Goal: Information Seeking & Learning: Learn about a topic

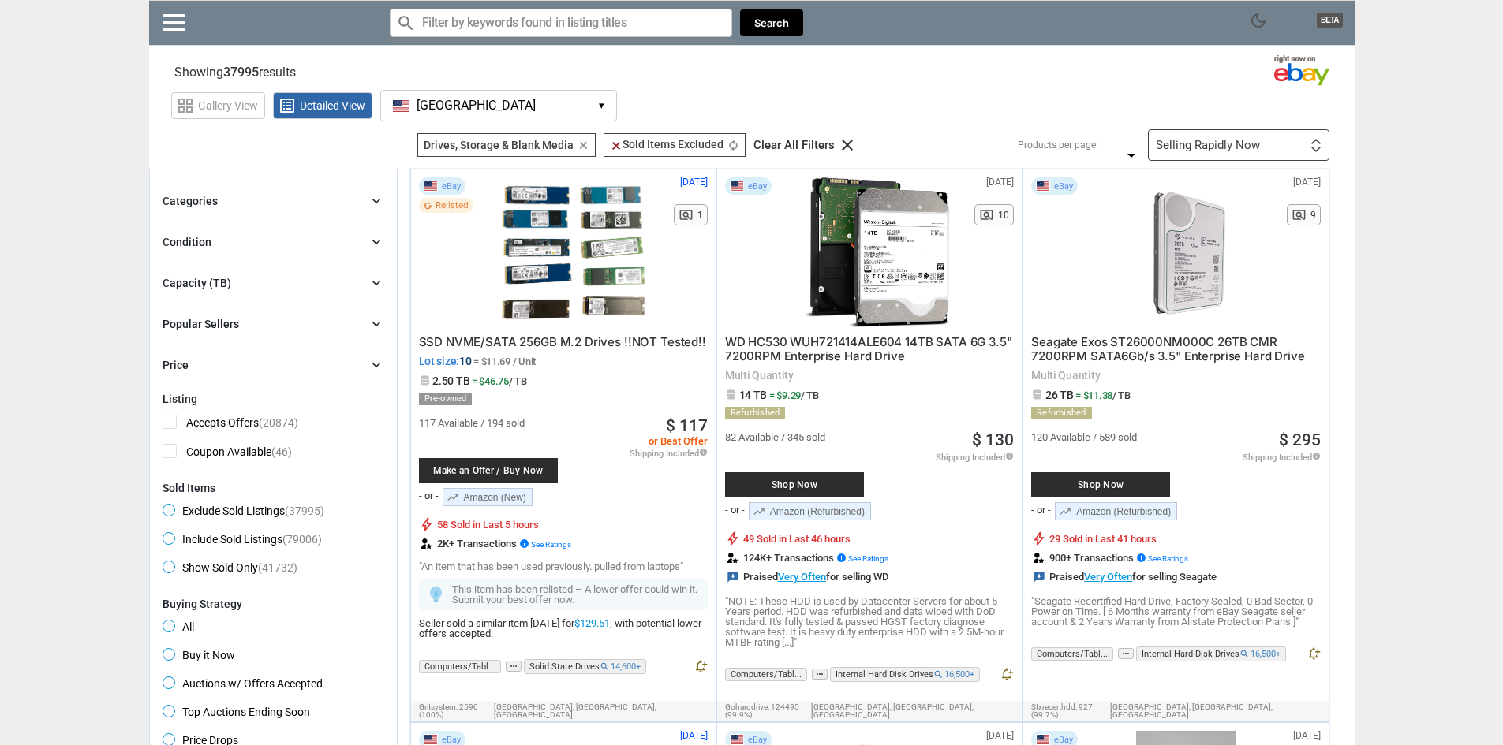
click at [371, 203] on icon "chevron_right" at bounding box center [376, 201] width 16 height 16
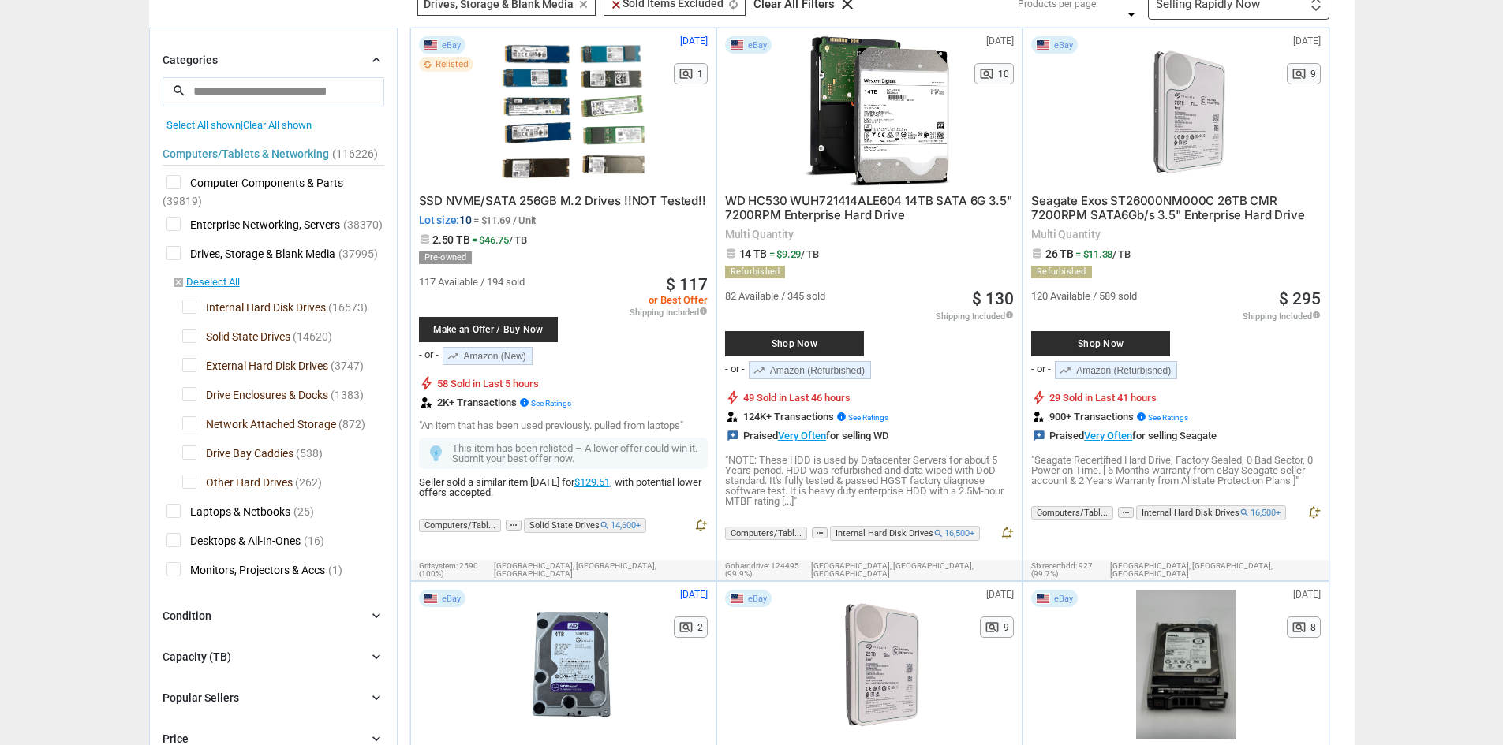
scroll to position [142, 0]
click at [192, 335] on span "Solid State Drives" at bounding box center [236, 338] width 108 height 20
click at [186, 362] on span "External Hard Disk Drives" at bounding box center [255, 367] width 146 height 20
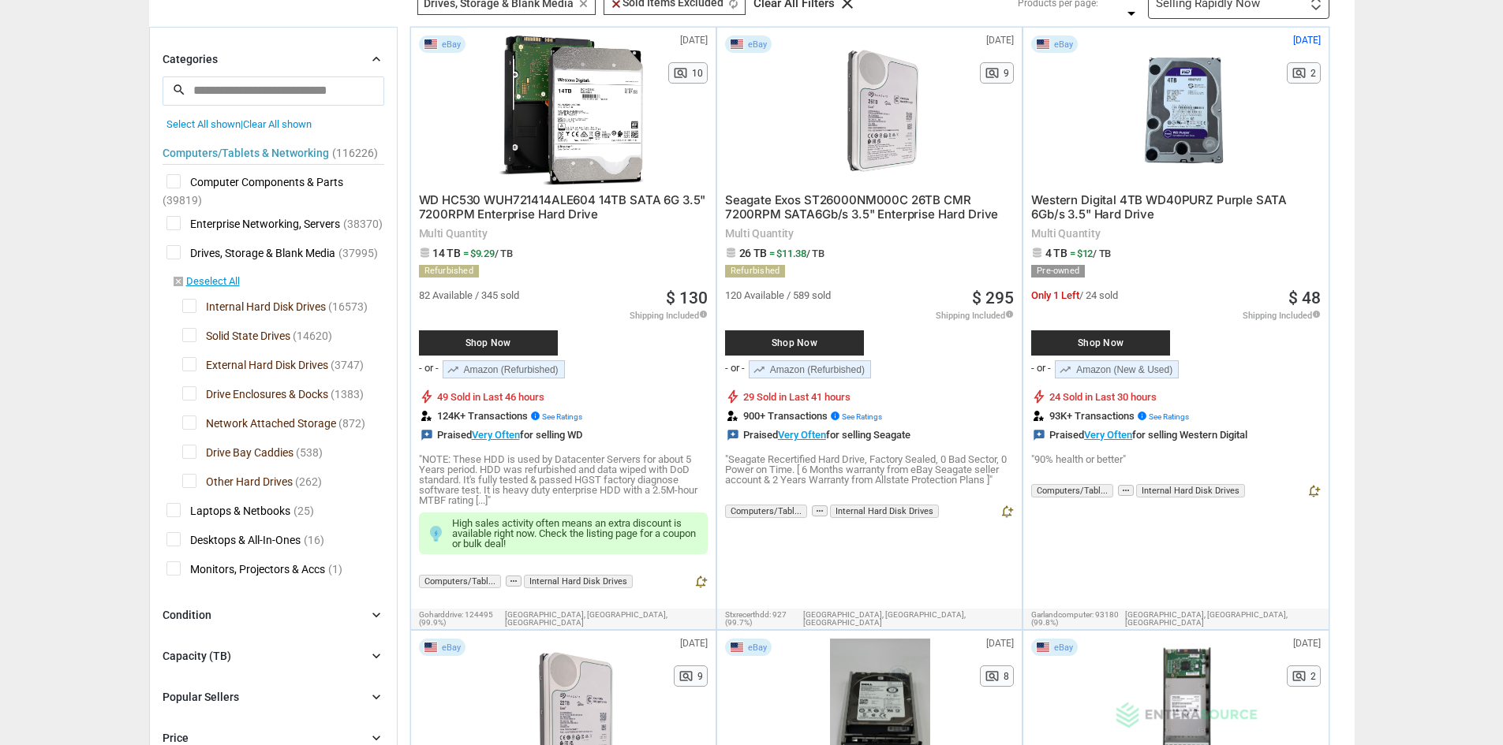
click at [189, 424] on span "Network Attached Storage" at bounding box center [259, 426] width 154 height 20
click at [190, 390] on span "Drive Enclosures & Docks" at bounding box center [255, 396] width 146 height 20
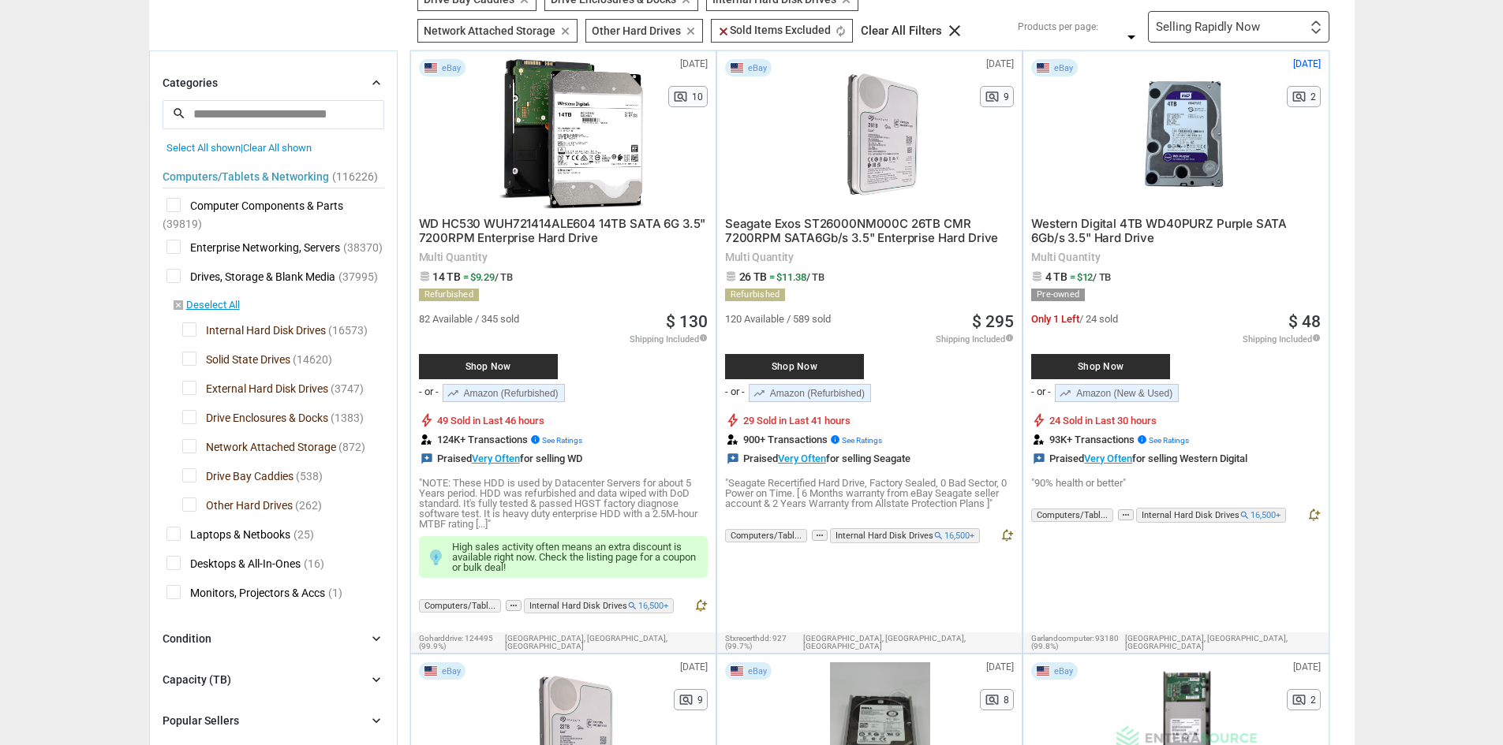
click at [192, 420] on span "Drive Enclosures & Docks" at bounding box center [255, 420] width 146 height 20
click at [189, 476] on span "Drive Bay Caddies" at bounding box center [237, 478] width 111 height 20
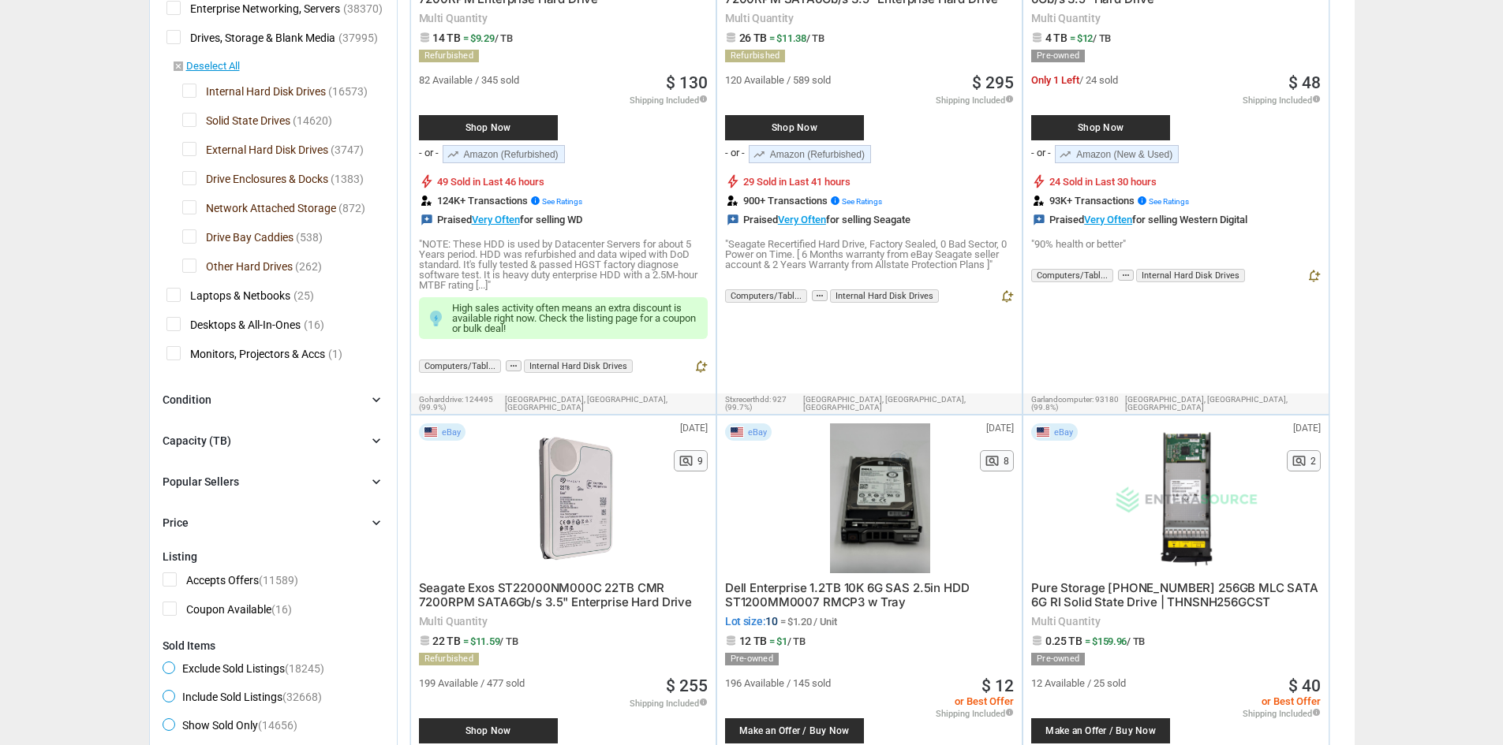
scroll to position [383, 0]
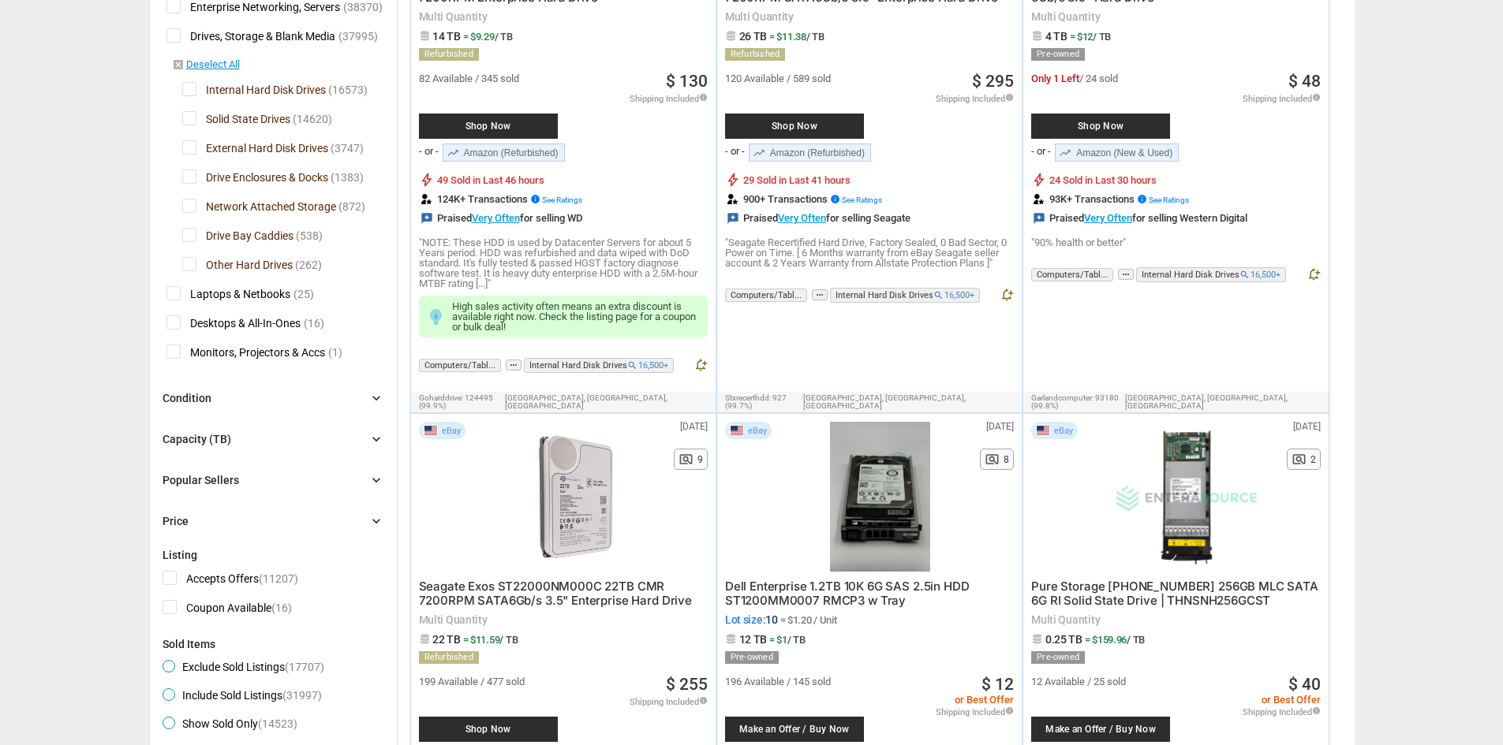
click at [200, 401] on div "Condition" at bounding box center [186, 398] width 49 height 16
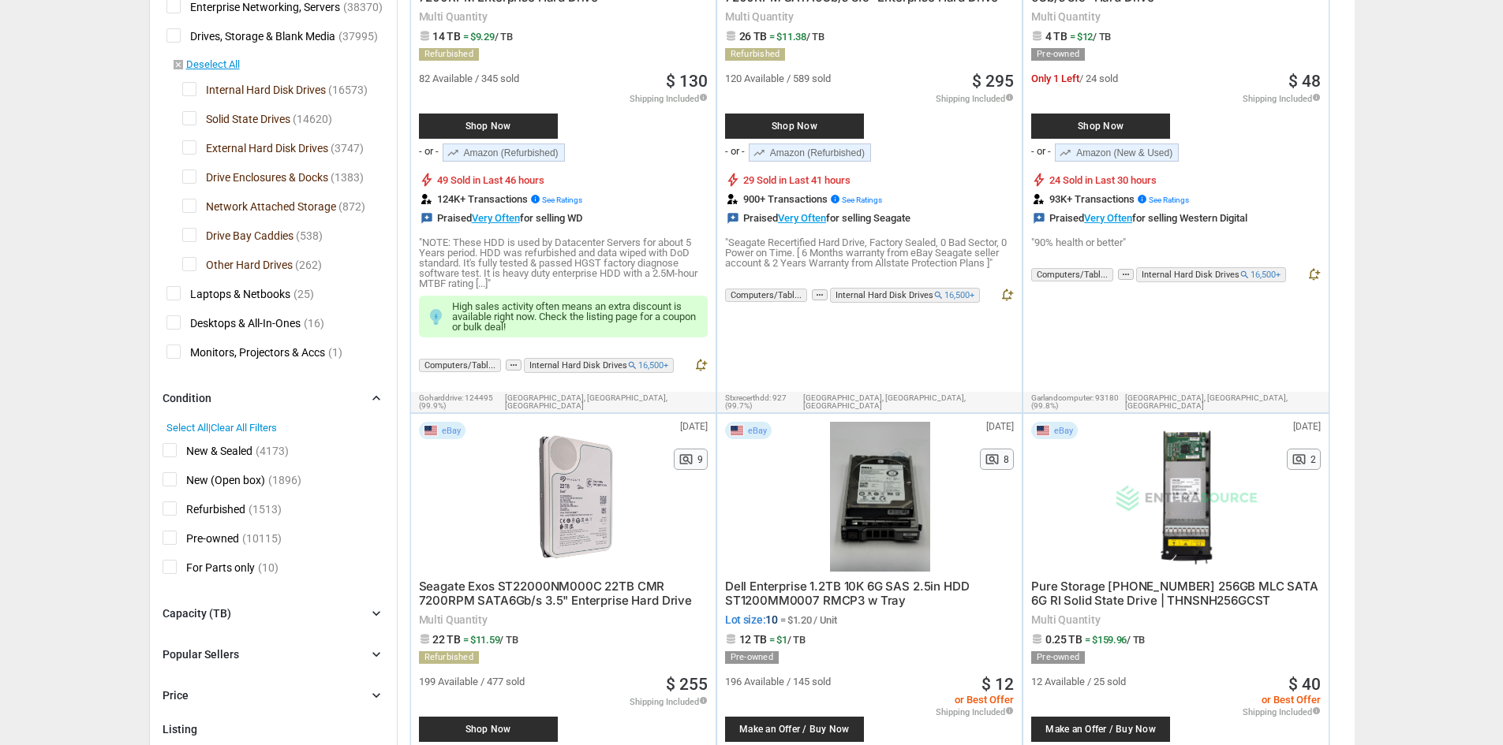
click at [167, 508] on span "Refurbished" at bounding box center [203, 512] width 83 height 20
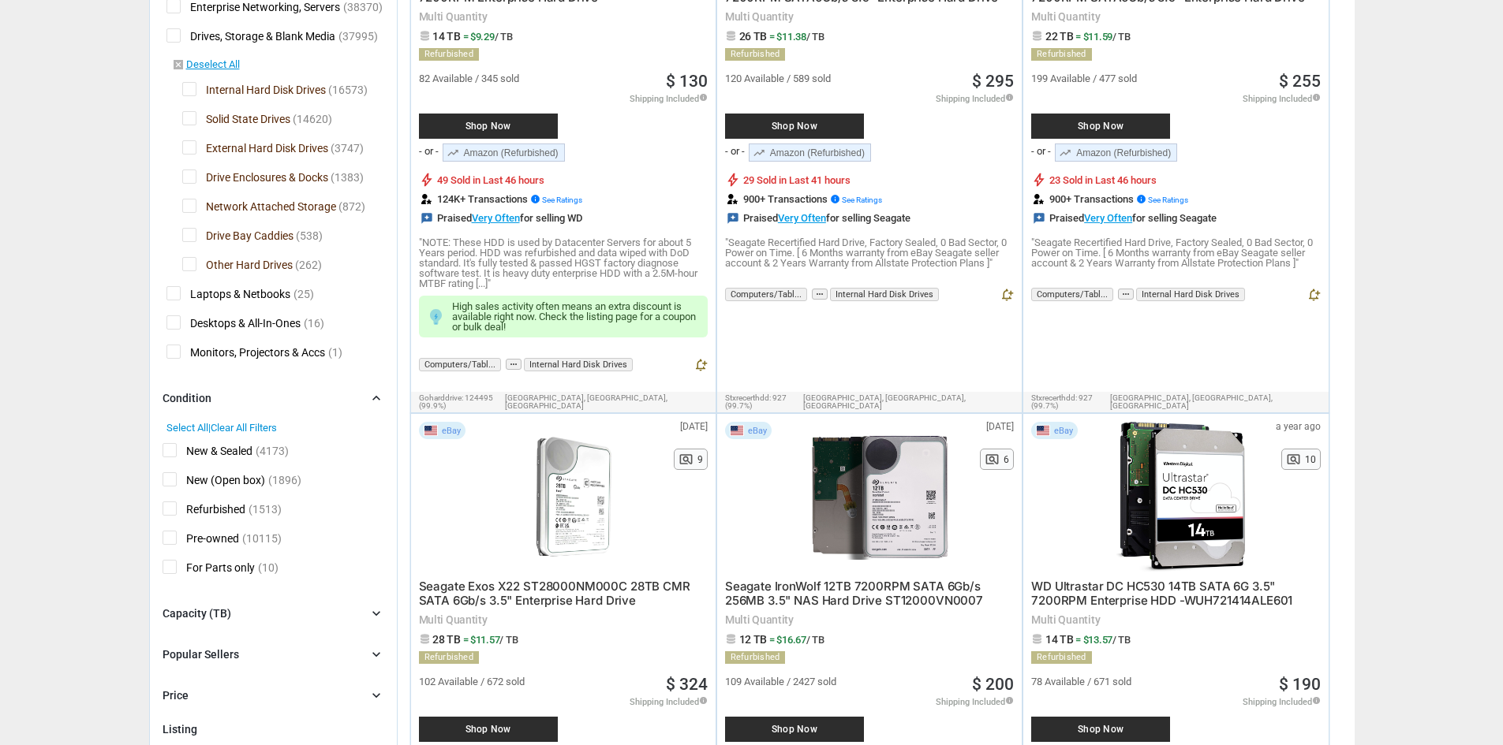
click at [171, 479] on span "New (Open box)" at bounding box center [213, 482] width 103 height 20
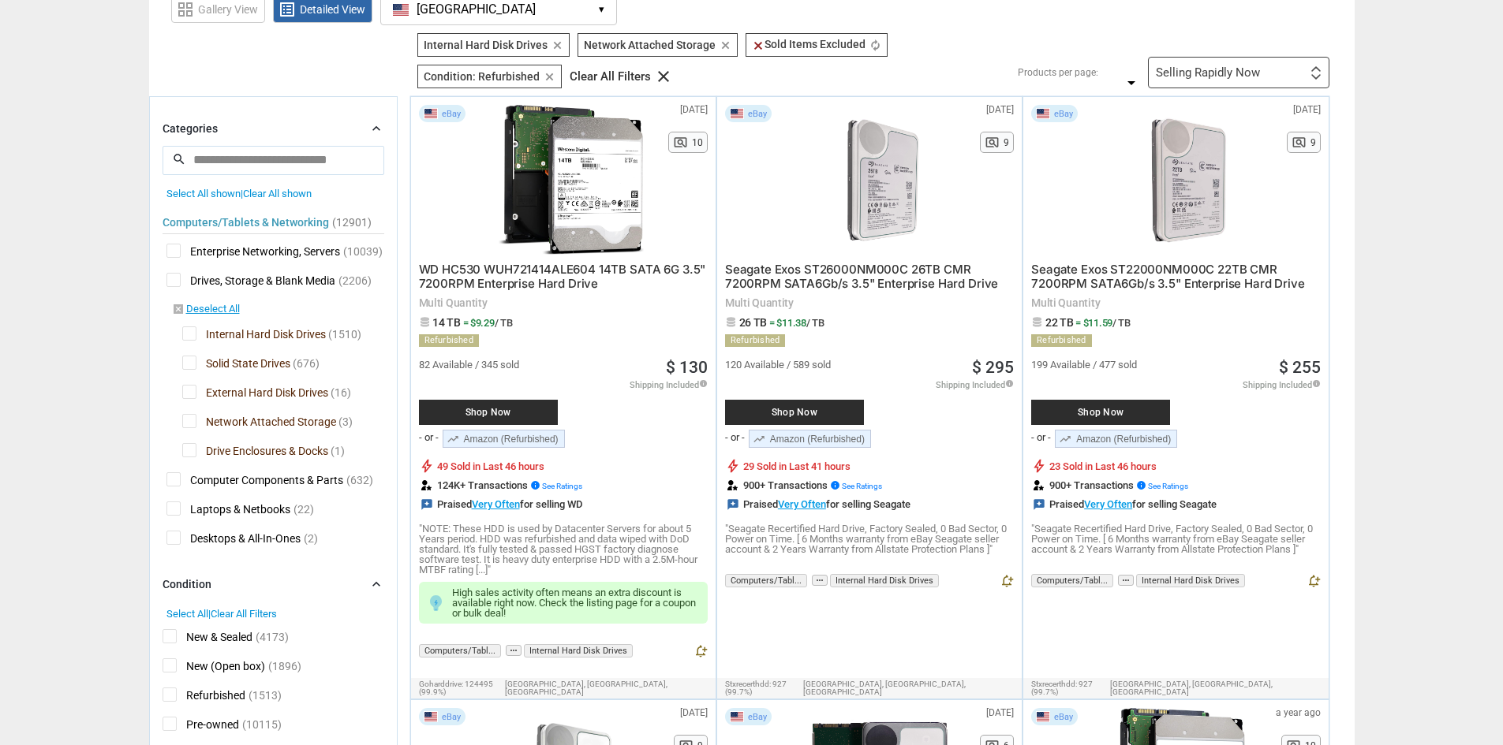
scroll to position [95, 0]
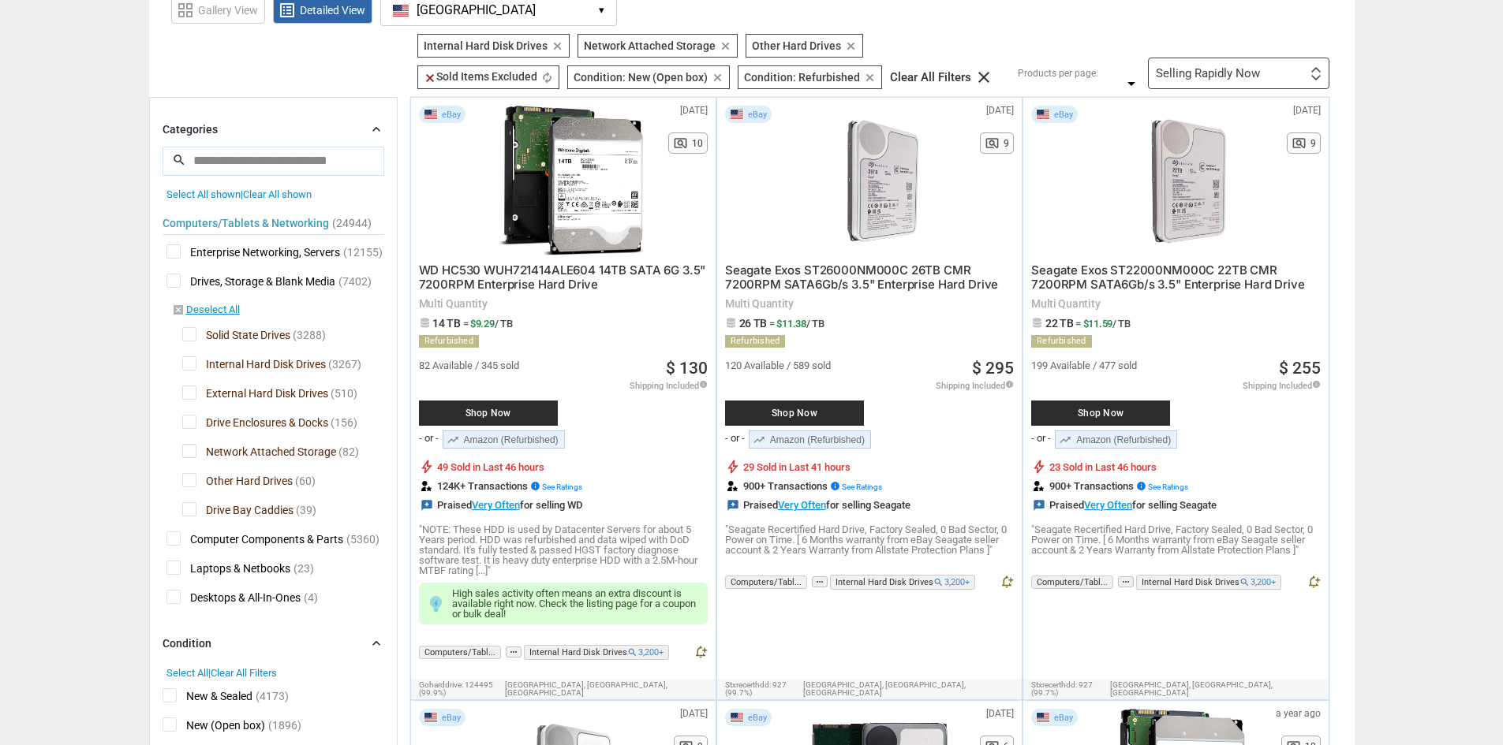
click at [375, 133] on icon "chevron_right" at bounding box center [376, 129] width 16 height 16
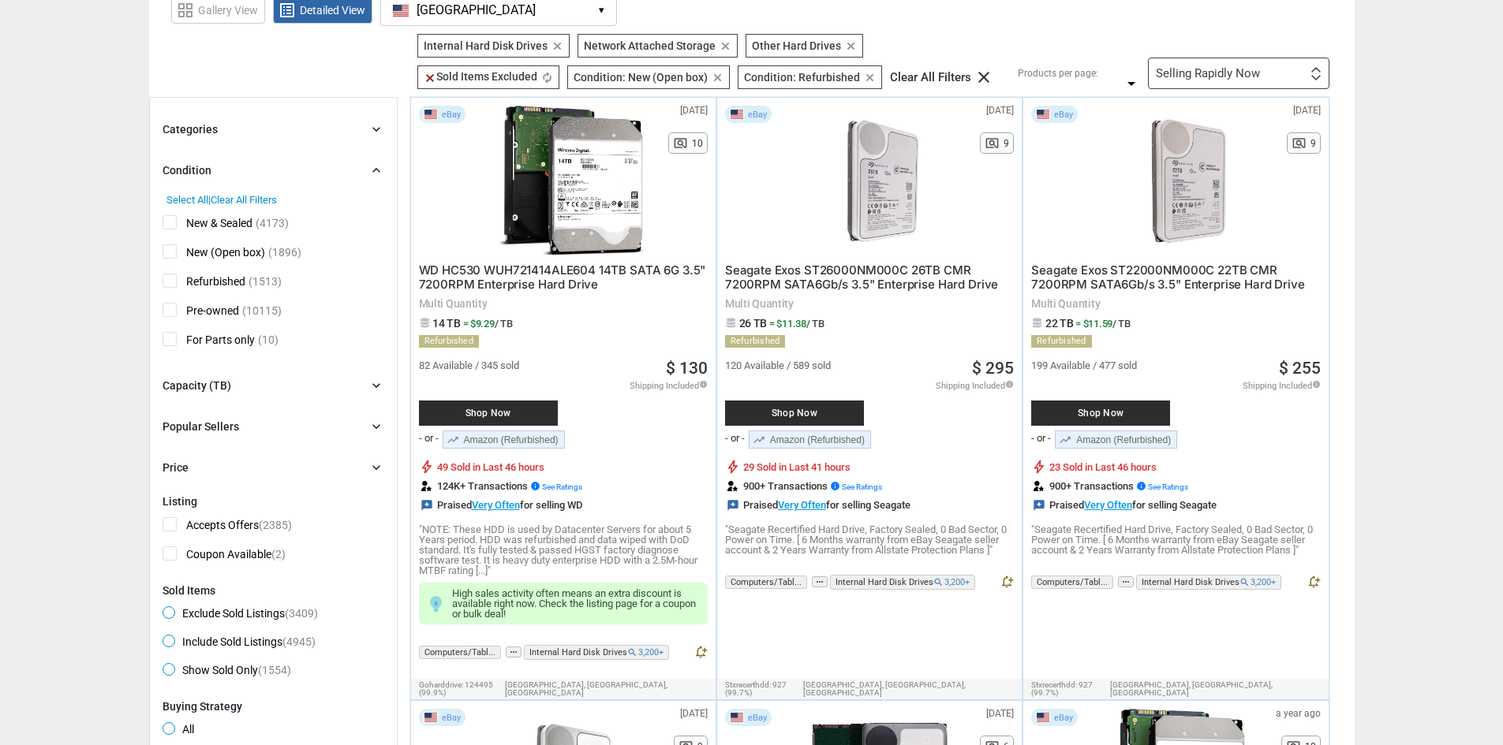
click at [379, 171] on icon "chevron_right" at bounding box center [376, 170] width 16 height 16
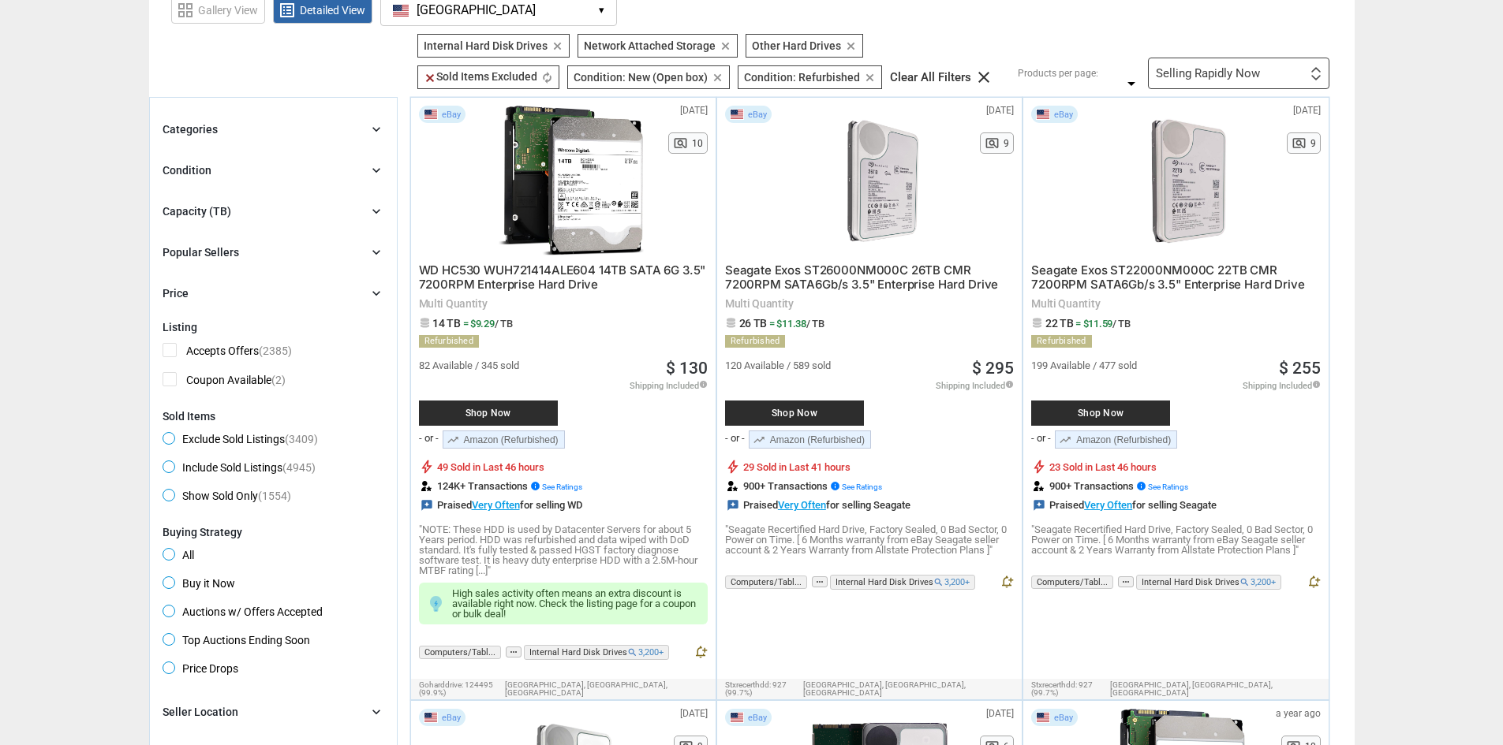
click at [371, 207] on icon "chevron_right" at bounding box center [376, 211] width 16 height 16
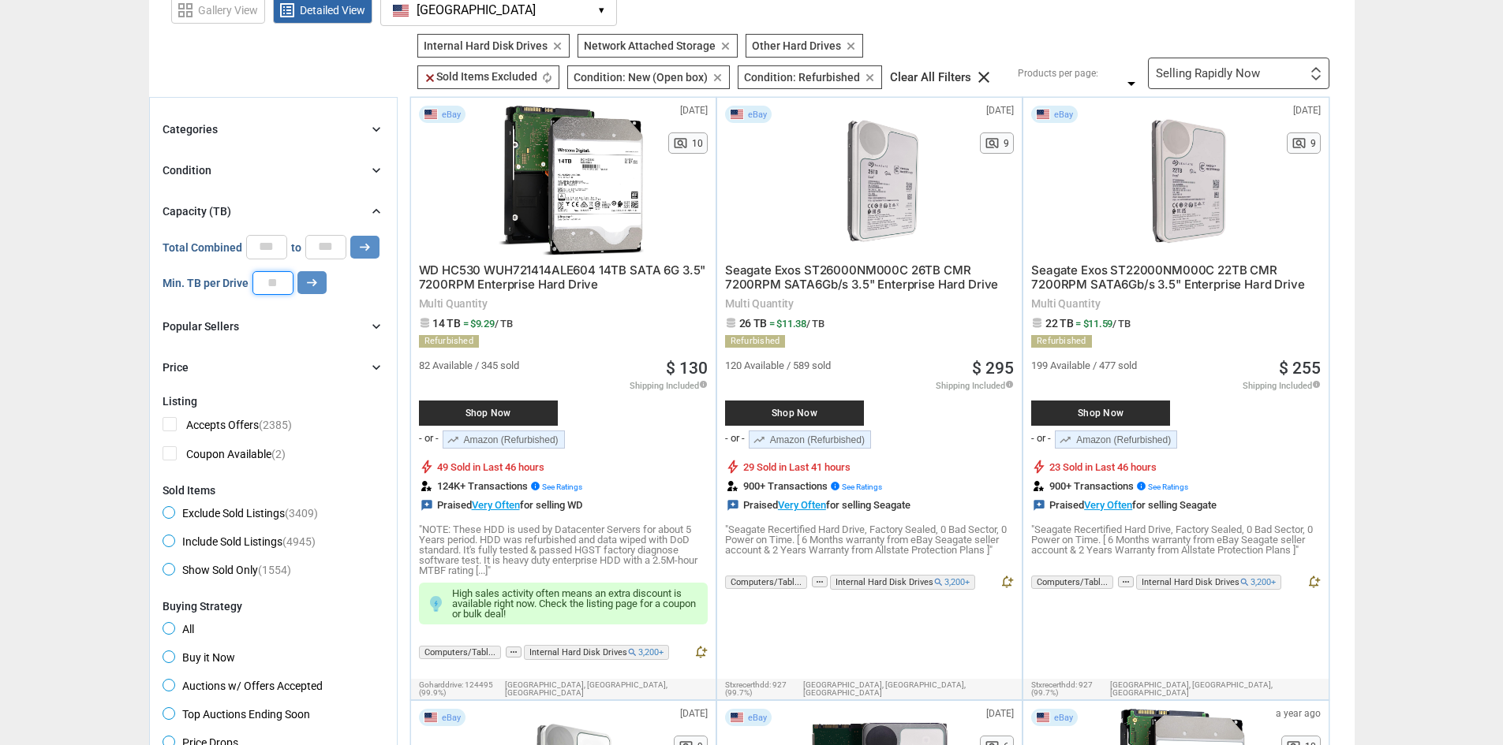
click at [277, 282] on input "number" at bounding box center [272, 283] width 41 height 24
type input "**"
click at [309, 283] on icon "arrow_right_alt" at bounding box center [311, 282] width 15 height 15
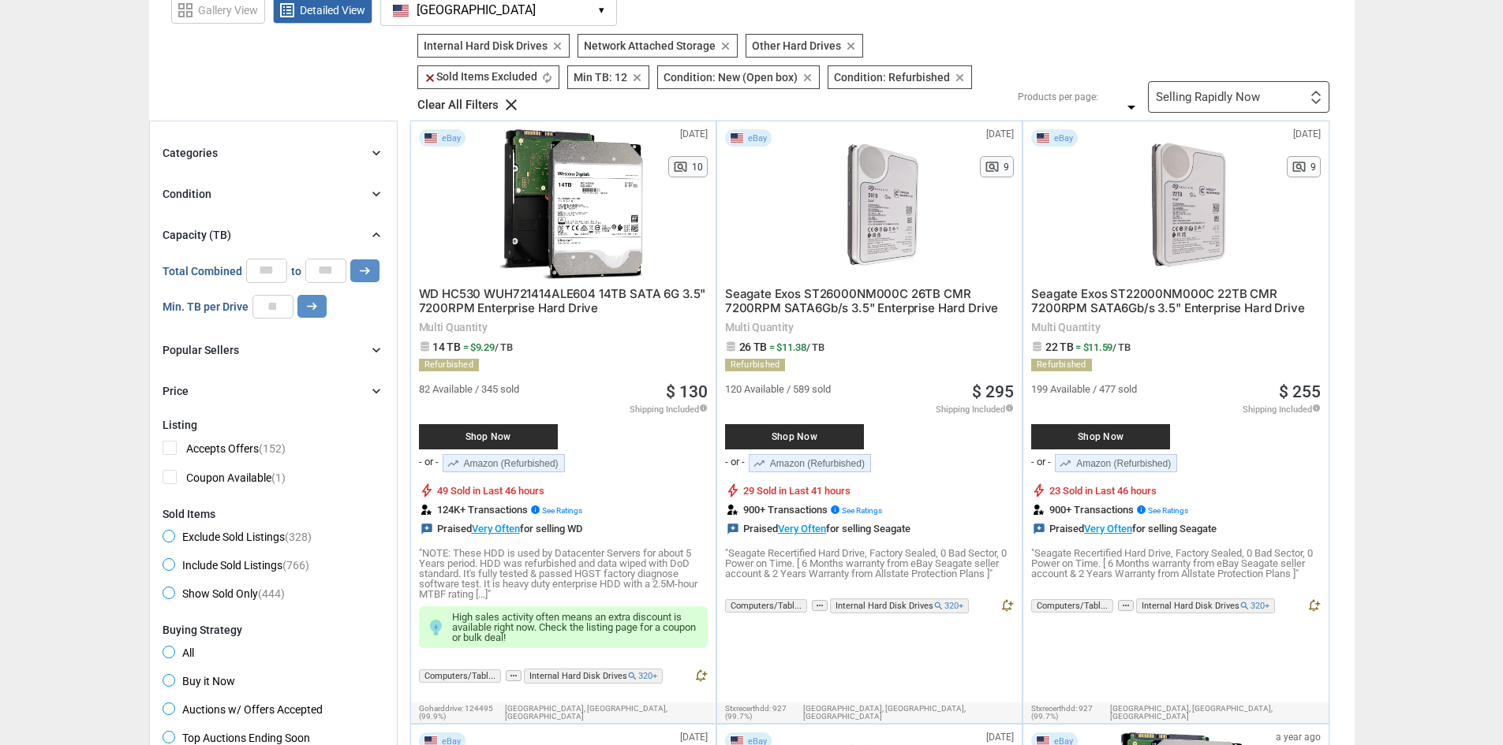
scroll to position [135, 0]
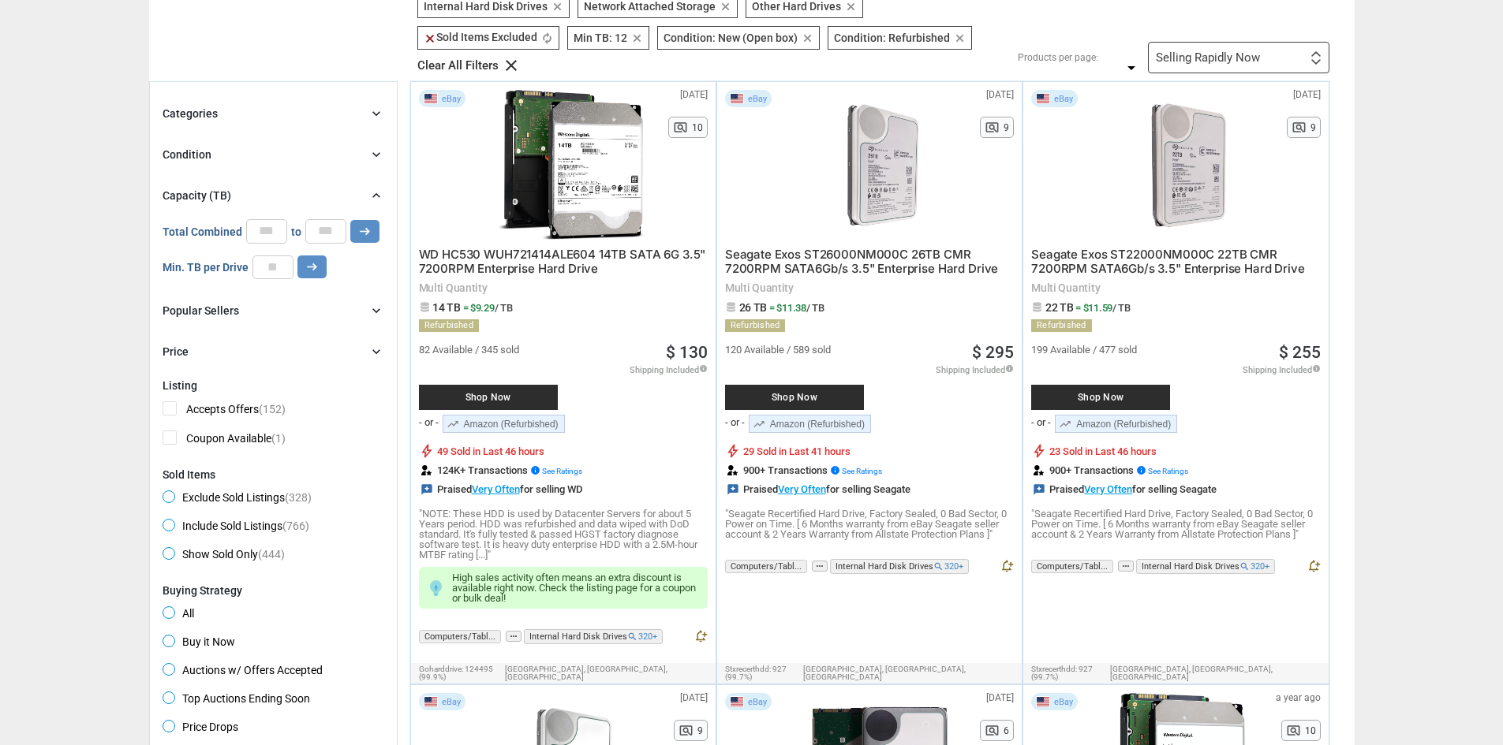
click at [174, 314] on div "Popular Sellers" at bounding box center [200, 311] width 77 height 16
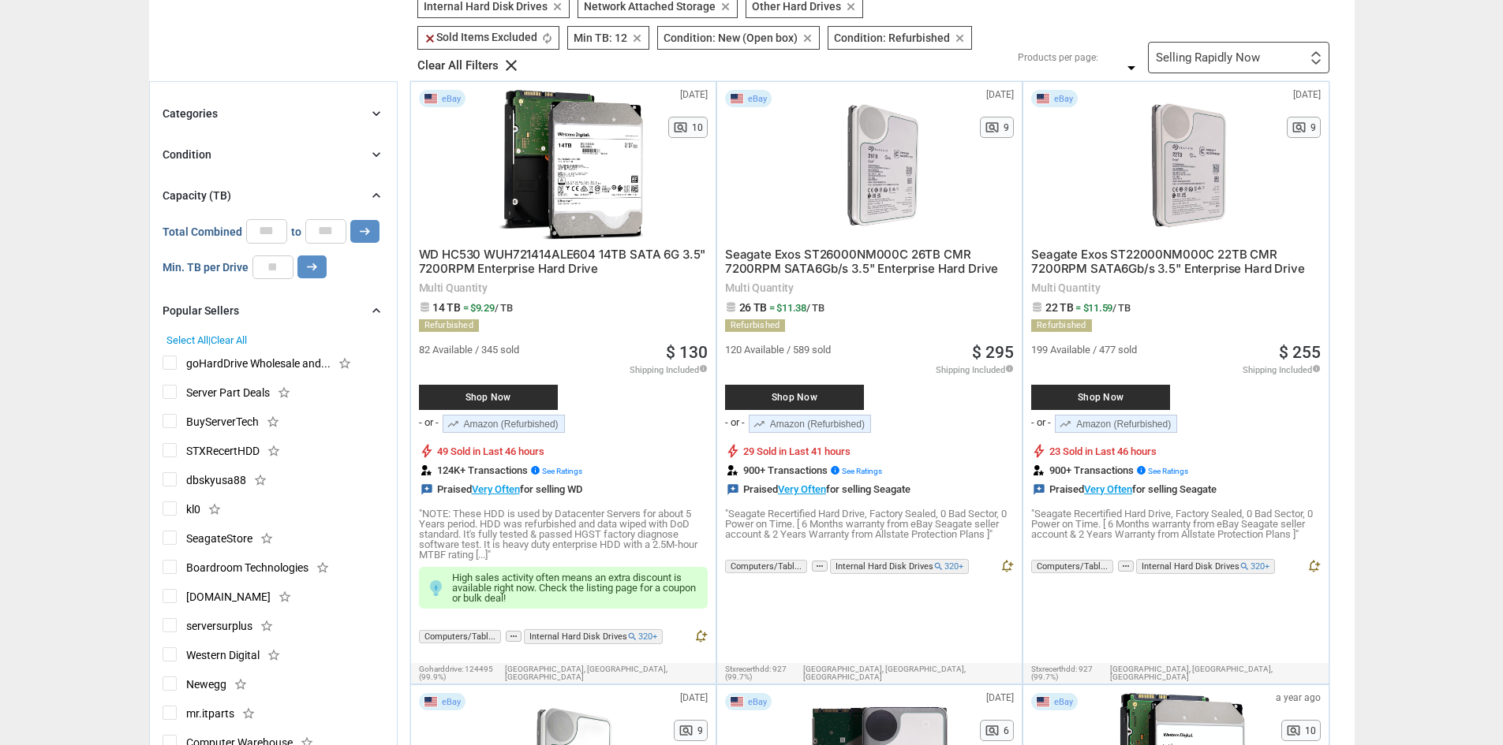
click at [168, 365] on span "goHardDrive Wholesale and..." at bounding box center [246, 366] width 168 height 20
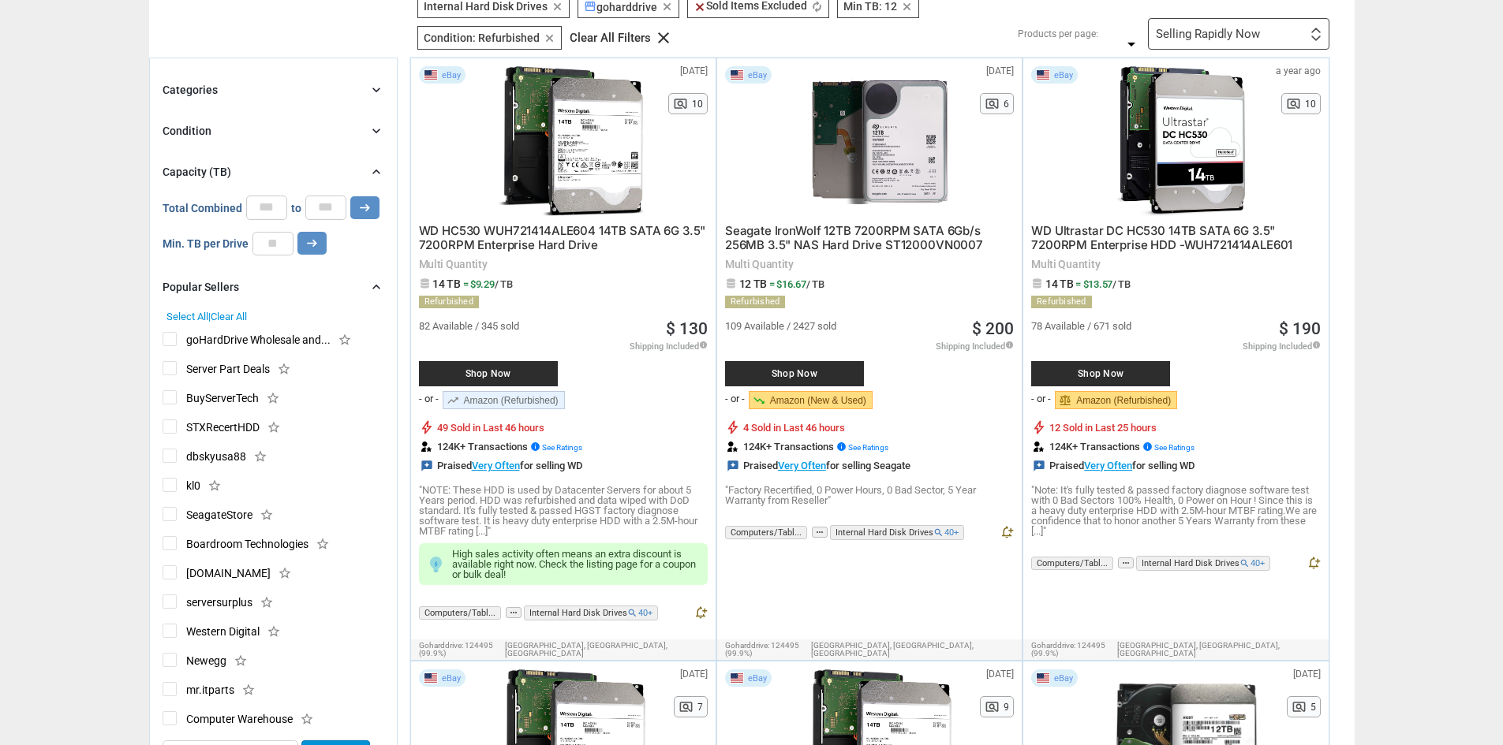
click at [170, 394] on span "BuyServerTech" at bounding box center [210, 400] width 96 height 20
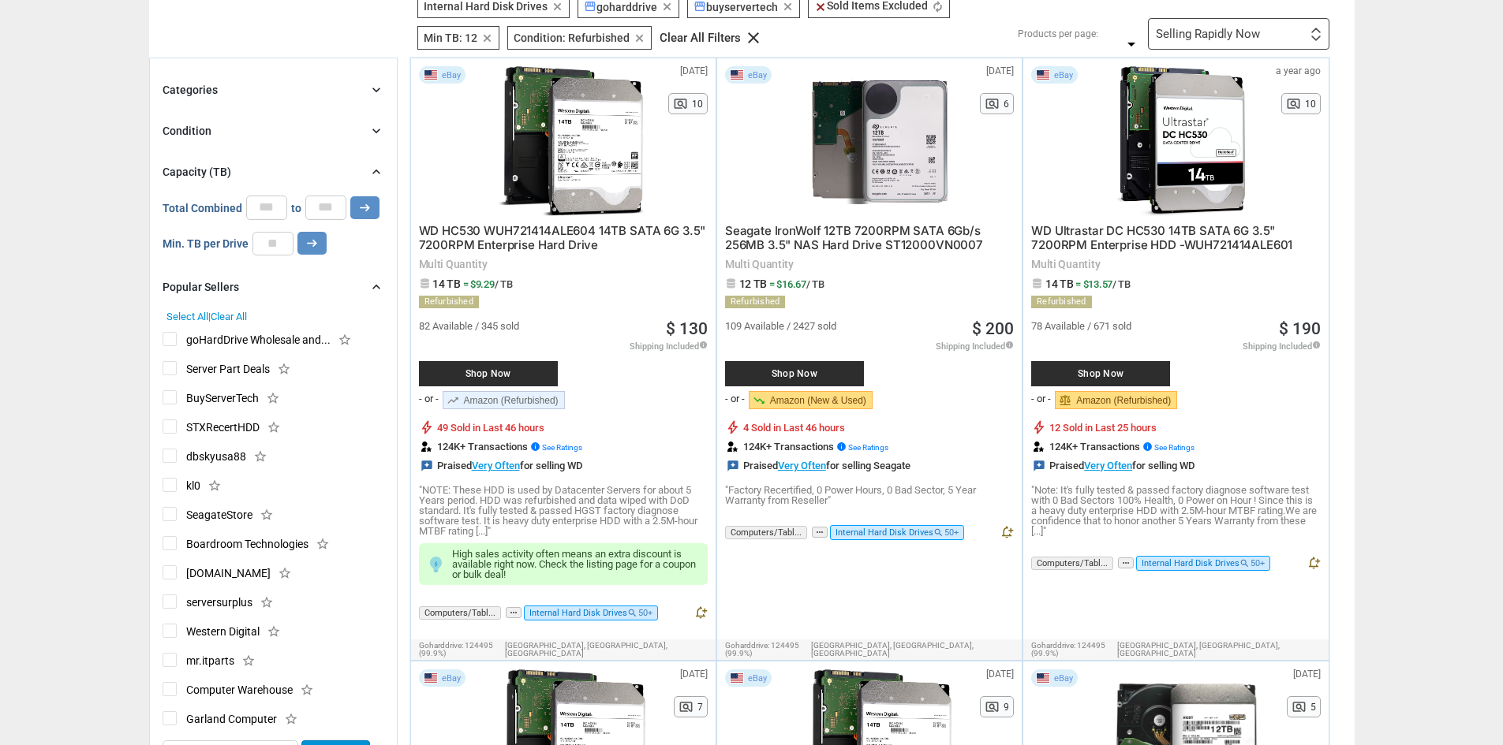
click at [165, 366] on span "Server Part Deals" at bounding box center [215, 371] width 107 height 20
click at [170, 599] on span "serversurplus" at bounding box center [207, 605] width 90 height 20
